Goal: Use online tool/utility: Utilize a website feature to perform a specific function

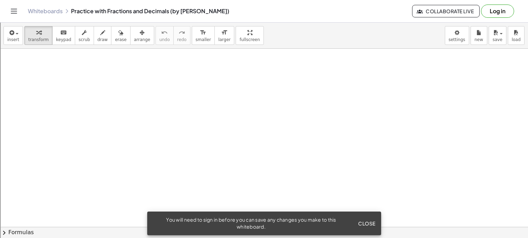
scroll to position [558, 0]
click at [9, 34] on icon "button" at bounding box center [11, 33] width 6 height 8
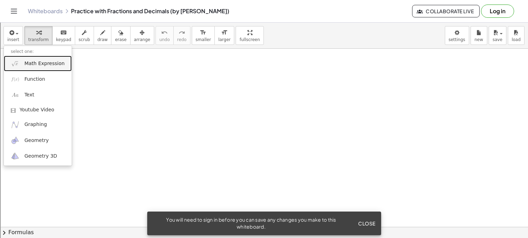
click at [30, 67] on span "Math Expression" at bounding box center [44, 63] width 40 height 7
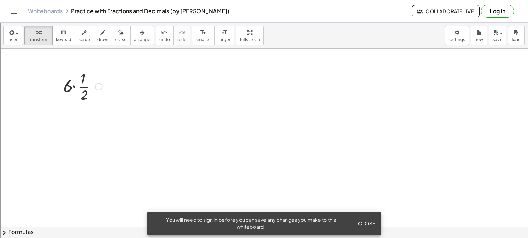
click at [96, 86] on div at bounding box center [99, 87] width 8 height 8
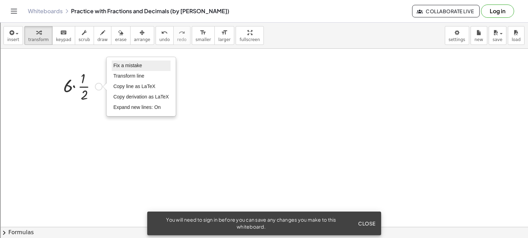
click at [128, 67] on span "Fix a mistake" at bounding box center [128, 66] width 29 height 6
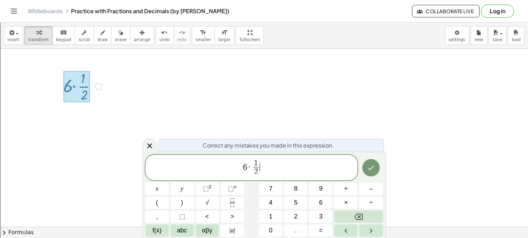
click at [286, 159] on span "6 · 1 2 ​ ​" at bounding box center [252, 168] width 212 height 18
click at [369, 166] on icon "Done" at bounding box center [371, 168] width 8 height 8
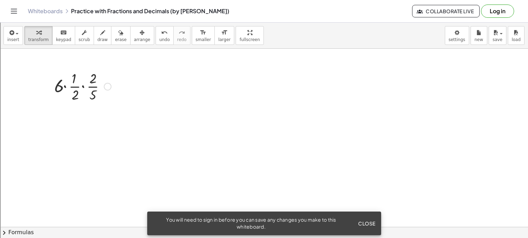
click at [82, 86] on div at bounding box center [83, 86] width 64 height 35
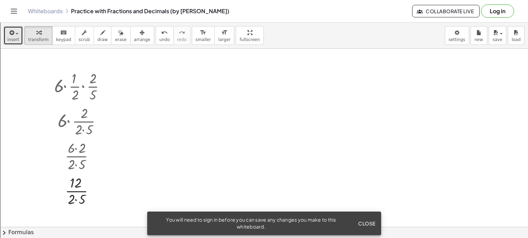
click at [14, 34] on span "button" at bounding box center [14, 33] width 1 height 5
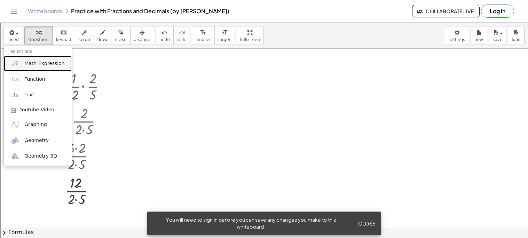
click at [42, 59] on link "Math Expression" at bounding box center [38, 64] width 68 height 16
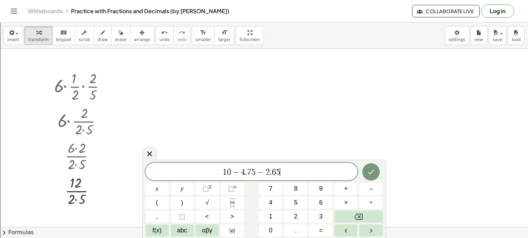
click at [371, 169] on icon "Done" at bounding box center [371, 172] width 8 height 8
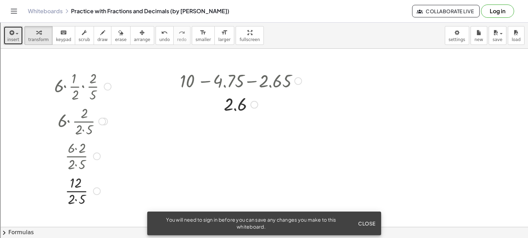
click at [11, 30] on icon "button" at bounding box center [11, 33] width 6 height 8
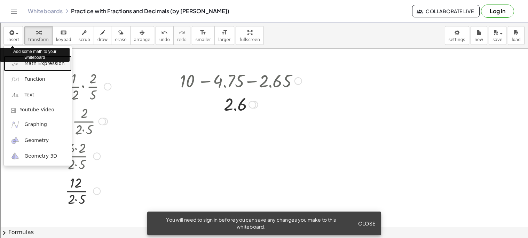
click at [25, 65] on span "Math Expression" at bounding box center [44, 63] width 40 height 7
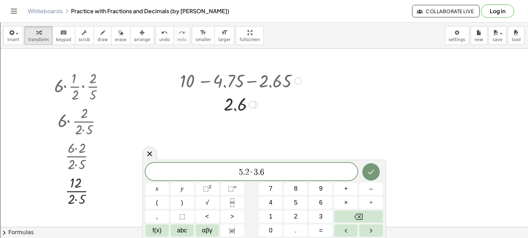
click at [370, 169] on icon "Done" at bounding box center [371, 172] width 8 height 8
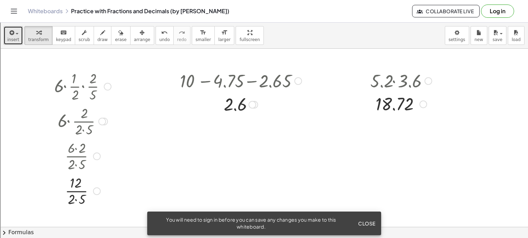
click at [11, 44] on button "insert" at bounding box center [12, 35] width 19 height 19
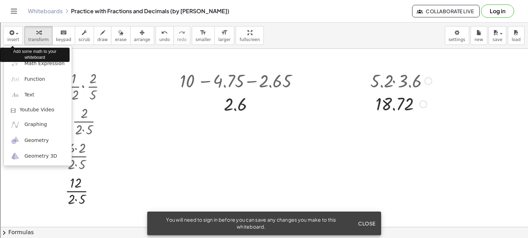
click at [16, 62] on div "Add some math to your whiteboard" at bounding box center [35, 54] width 70 height 17
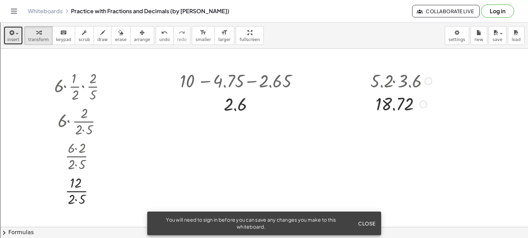
click at [12, 37] on icon "button" at bounding box center [11, 33] width 6 height 8
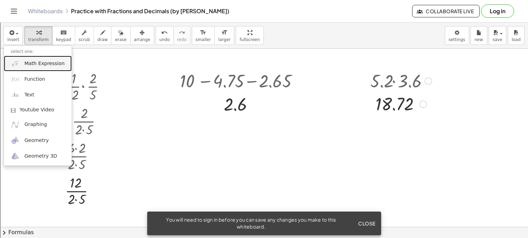
click at [23, 64] on link "Math Expression" at bounding box center [38, 64] width 68 height 16
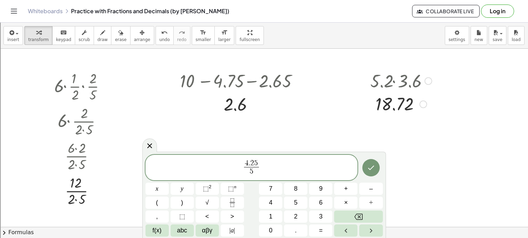
click at [366, 167] on button "Done" at bounding box center [370, 167] width 17 height 17
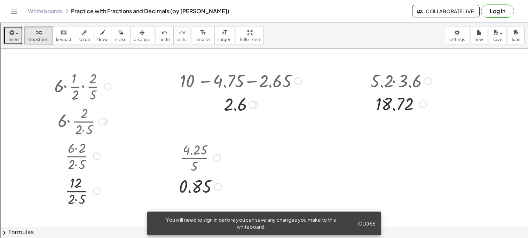
click at [13, 39] on span "insert" at bounding box center [13, 39] width 12 height 5
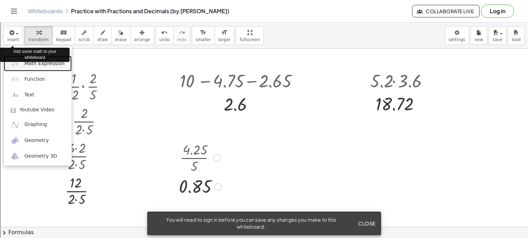
click at [20, 65] on link "Math Expression" at bounding box center [38, 64] width 68 height 16
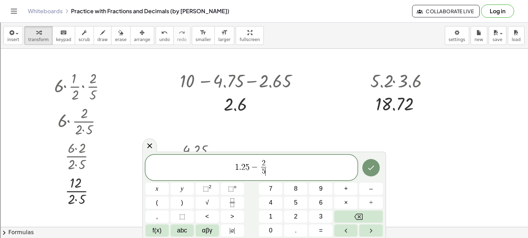
click at [369, 170] on icon "Done" at bounding box center [371, 168] width 8 height 8
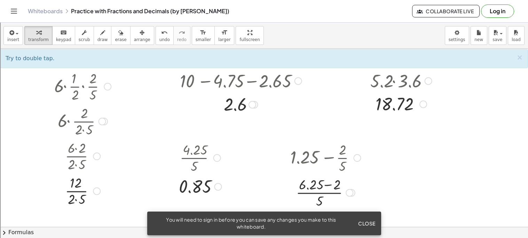
click at [309, 184] on div at bounding box center [325, 192] width 77 height 35
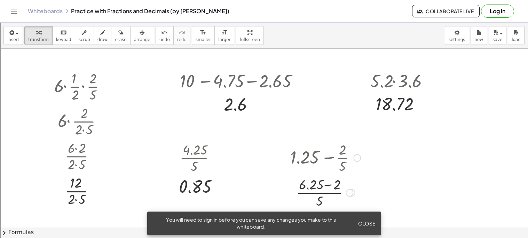
click at [309, 184] on div at bounding box center [325, 192] width 77 height 35
click at [321, 186] on div at bounding box center [325, 192] width 77 height 35
click at [328, 186] on div at bounding box center [325, 192] width 77 height 35
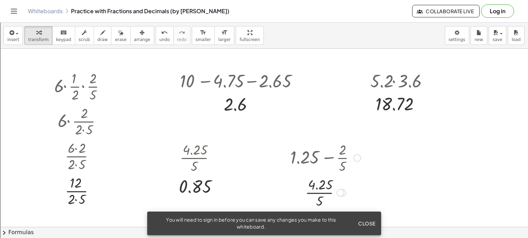
click at [328, 186] on div at bounding box center [325, 192] width 77 height 35
click at [321, 193] on div at bounding box center [325, 192] width 77 height 35
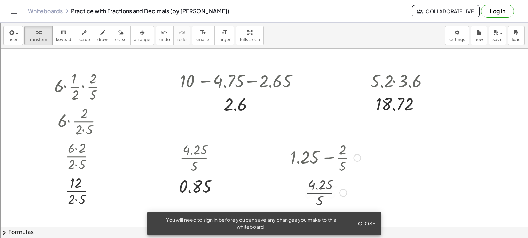
click at [321, 193] on div at bounding box center [325, 192] width 77 height 23
click at [11, 32] on icon "button" at bounding box center [11, 33] width 6 height 8
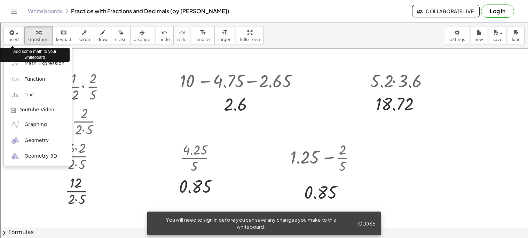
click at [26, 63] on div "Add some math to your whiteboard" at bounding box center [35, 54] width 70 height 17
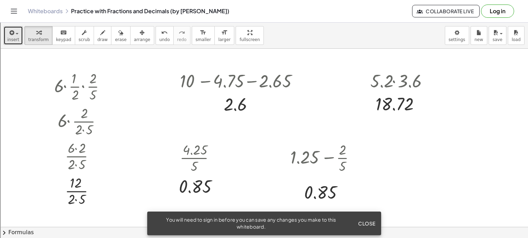
click at [20, 41] on button "insert" at bounding box center [12, 35] width 19 height 19
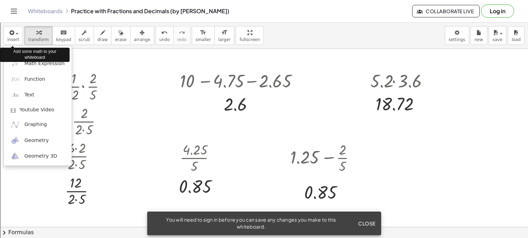
click at [23, 63] on div "Add some math to your whiteboard" at bounding box center [35, 54] width 70 height 17
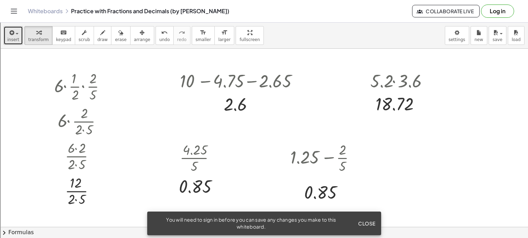
click at [13, 40] on span "insert" at bounding box center [13, 39] width 12 height 5
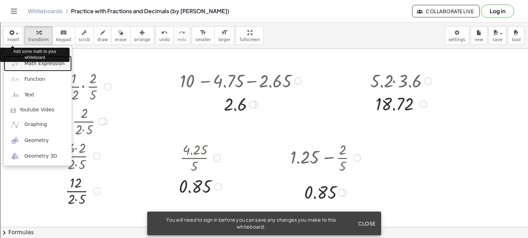
click at [48, 65] on span "Math Expression" at bounding box center [44, 63] width 40 height 7
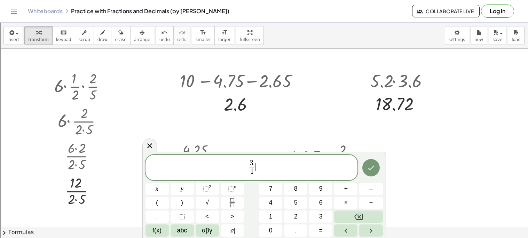
click at [260, 167] on span "3 4 ​ ​" at bounding box center [252, 168] width 212 height 18
click at [377, 172] on button "Done" at bounding box center [370, 167] width 17 height 17
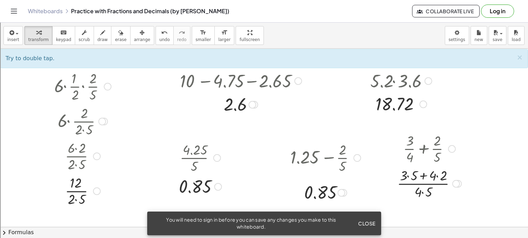
click at [424, 175] on div at bounding box center [429, 183] width 71 height 35
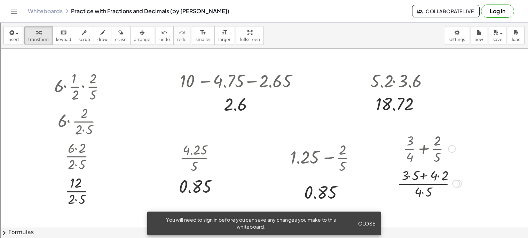
click at [424, 175] on div at bounding box center [429, 183] width 71 height 35
click at [423, 175] on div at bounding box center [429, 183] width 71 height 35
click at [423, 191] on div at bounding box center [429, 183] width 71 height 35
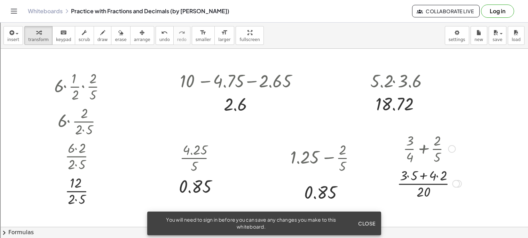
click at [425, 177] on div at bounding box center [429, 183] width 71 height 35
click at [423, 182] on div at bounding box center [429, 183] width 71 height 35
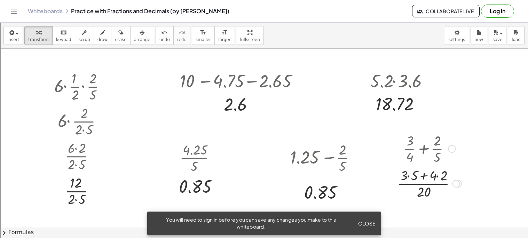
click at [423, 182] on div at bounding box center [429, 183] width 71 height 35
click at [425, 176] on div at bounding box center [429, 183] width 71 height 35
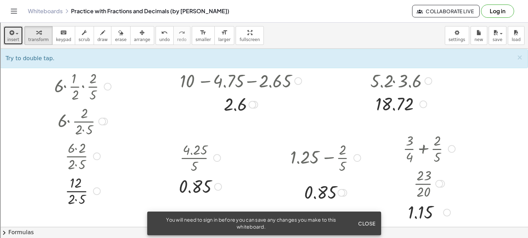
click at [9, 38] on span "insert" at bounding box center [13, 39] width 12 height 5
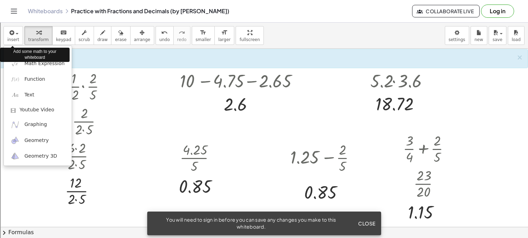
click at [22, 63] on div "Add some math to your whiteboard" at bounding box center [35, 54] width 70 height 17
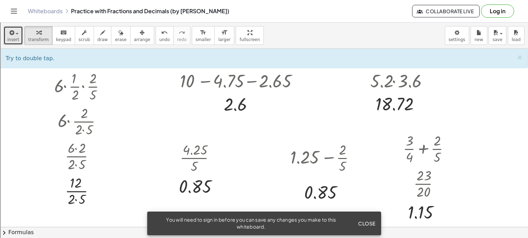
click at [13, 36] on icon "button" at bounding box center [11, 33] width 6 height 8
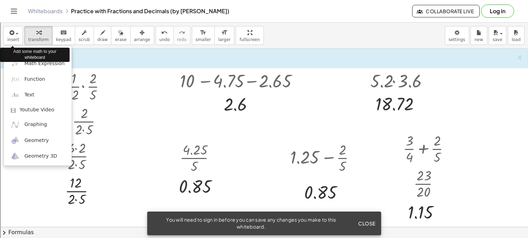
click at [25, 63] on div "Add some math to your whiteboard" at bounding box center [35, 54] width 70 height 17
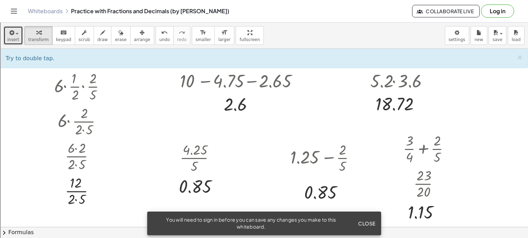
click at [13, 36] on icon "button" at bounding box center [11, 33] width 6 height 8
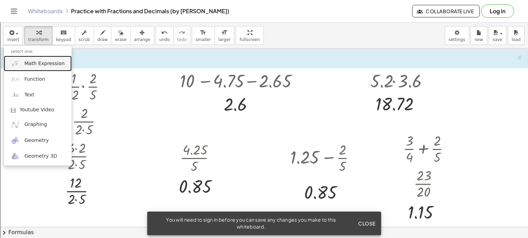
click at [60, 68] on link "Math Expression" at bounding box center [38, 64] width 68 height 16
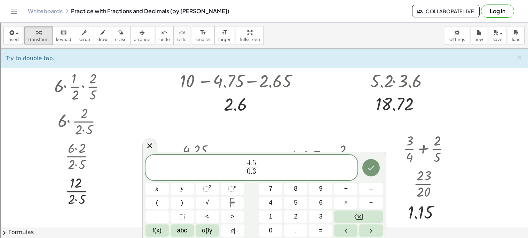
click at [367, 162] on button "Done" at bounding box center [370, 167] width 17 height 17
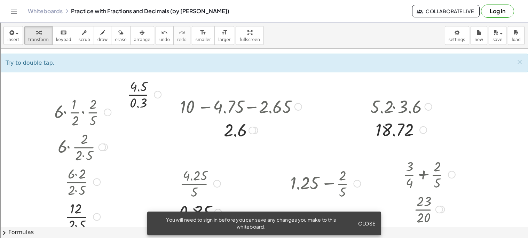
scroll to position [522, 0]
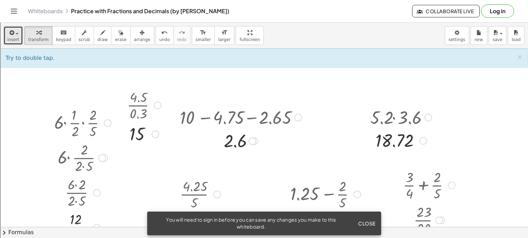
click at [11, 39] on span "insert" at bounding box center [13, 39] width 12 height 5
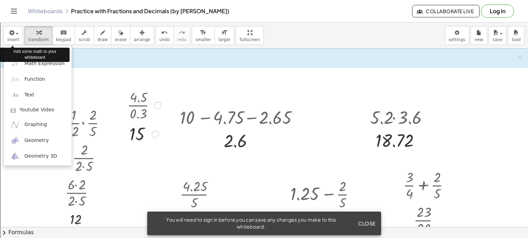
click at [22, 62] on div "Add some math to your whiteboard" at bounding box center [35, 54] width 70 height 17
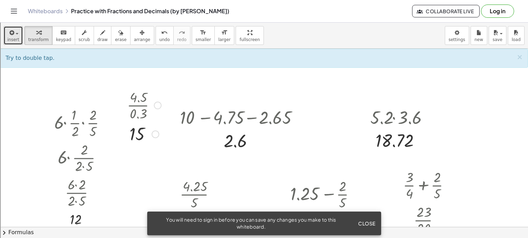
click at [6, 38] on button "insert" at bounding box center [12, 35] width 19 height 19
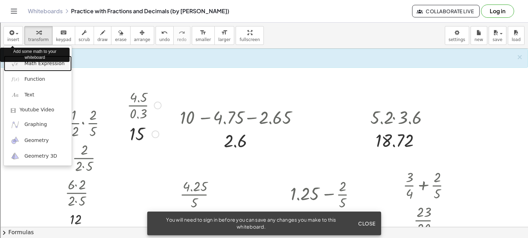
click at [33, 65] on span "Math Expression" at bounding box center [44, 63] width 40 height 7
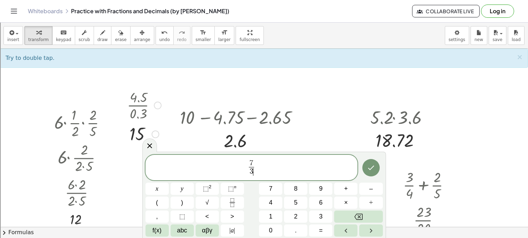
click at [259, 167] on span "7 3 ​ ​" at bounding box center [252, 168] width 212 height 18
click at [376, 161] on button "Done" at bounding box center [370, 167] width 17 height 17
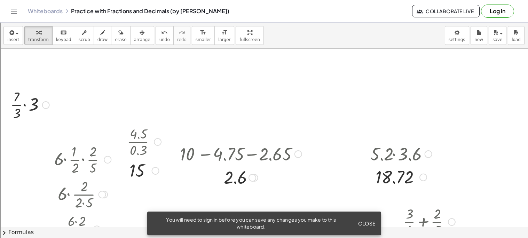
scroll to position [476, 0]
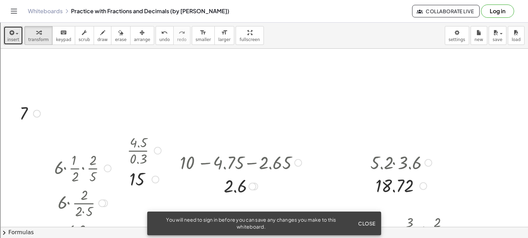
click at [16, 33] on span "button" at bounding box center [17, 33] width 3 height 1
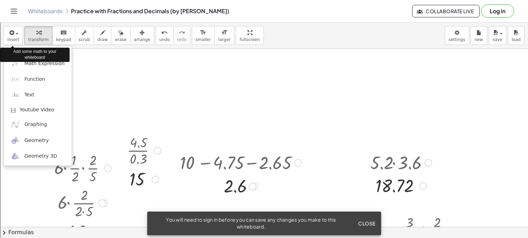
click at [17, 62] on div "Add some math to your whiteboard" at bounding box center [35, 54] width 70 height 17
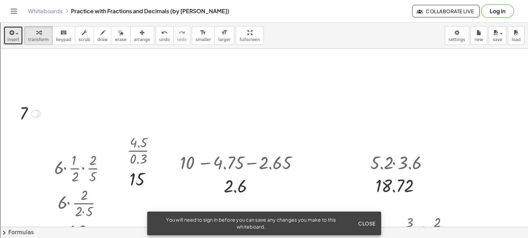
click at [11, 37] on span "insert" at bounding box center [13, 39] width 12 height 5
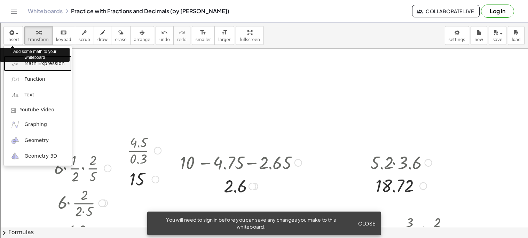
click at [18, 64] on img at bounding box center [15, 63] width 9 height 9
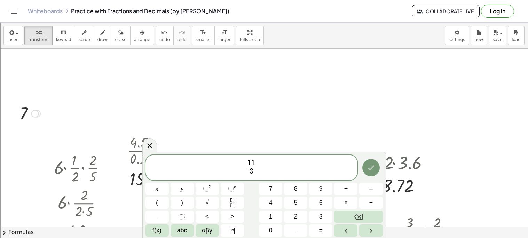
click at [258, 161] on span "1 1 3 ​ ​" at bounding box center [252, 168] width 212 height 18
click at [369, 162] on button "Done" at bounding box center [370, 167] width 17 height 17
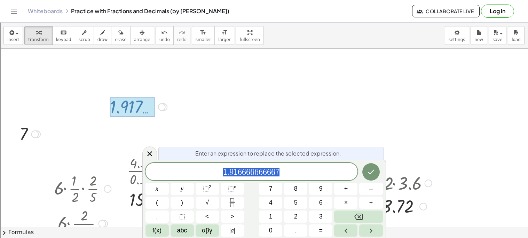
scroll to position [447, 0]
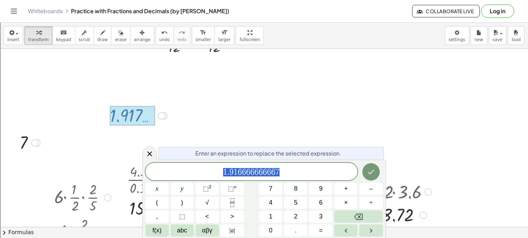
click at [63, 125] on div at bounding box center [264, 47] width 528 height 891
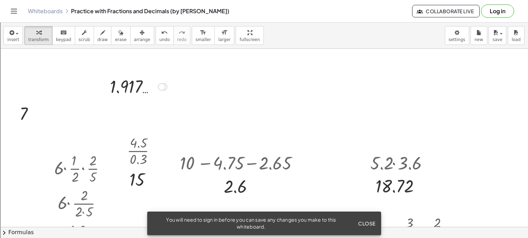
scroll to position [476, 0]
click at [120, 89] on div at bounding box center [139, 86] width 64 height 23
drag, startPoint x: 140, startPoint y: 88, endPoint x: 140, endPoint y: 71, distance: 16.4
click at [140, 71] on div "+ · 2 · 3 + 0.25 = · 11 · 12 + · 2 · 3 + · 1 · 4 = · 11 · 12 + · · 2 · 3 · ( · …" at bounding box center [264, 17] width 528 height 891
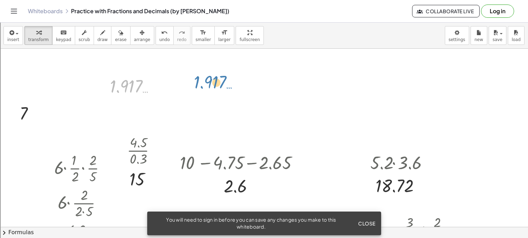
drag, startPoint x: 128, startPoint y: 85, endPoint x: 283, endPoint y: 87, distance: 155.0
click at [133, 80] on div at bounding box center [139, 86] width 64 height 23
click at [145, 92] on div at bounding box center [139, 86] width 64 height 23
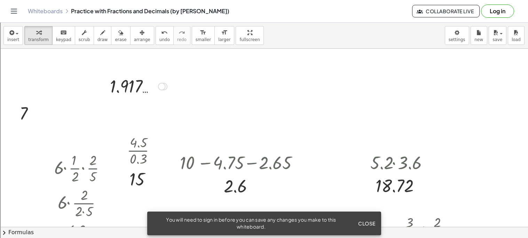
click at [121, 87] on div at bounding box center [139, 86] width 64 height 23
click at [160, 85] on div "Copied done" at bounding box center [162, 87] width 8 height 8
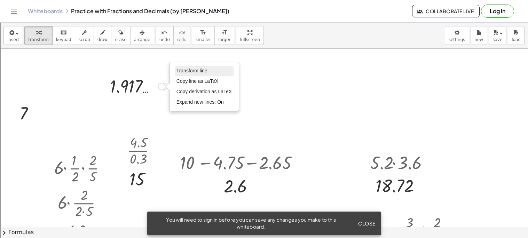
click at [185, 69] on span "Transform line" at bounding box center [192, 71] width 31 height 6
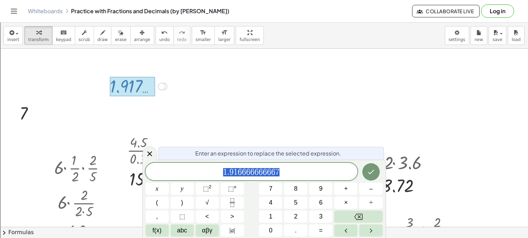
click at [186, 115] on div at bounding box center [264, 17] width 528 height 891
